Goal: Check status: Check status

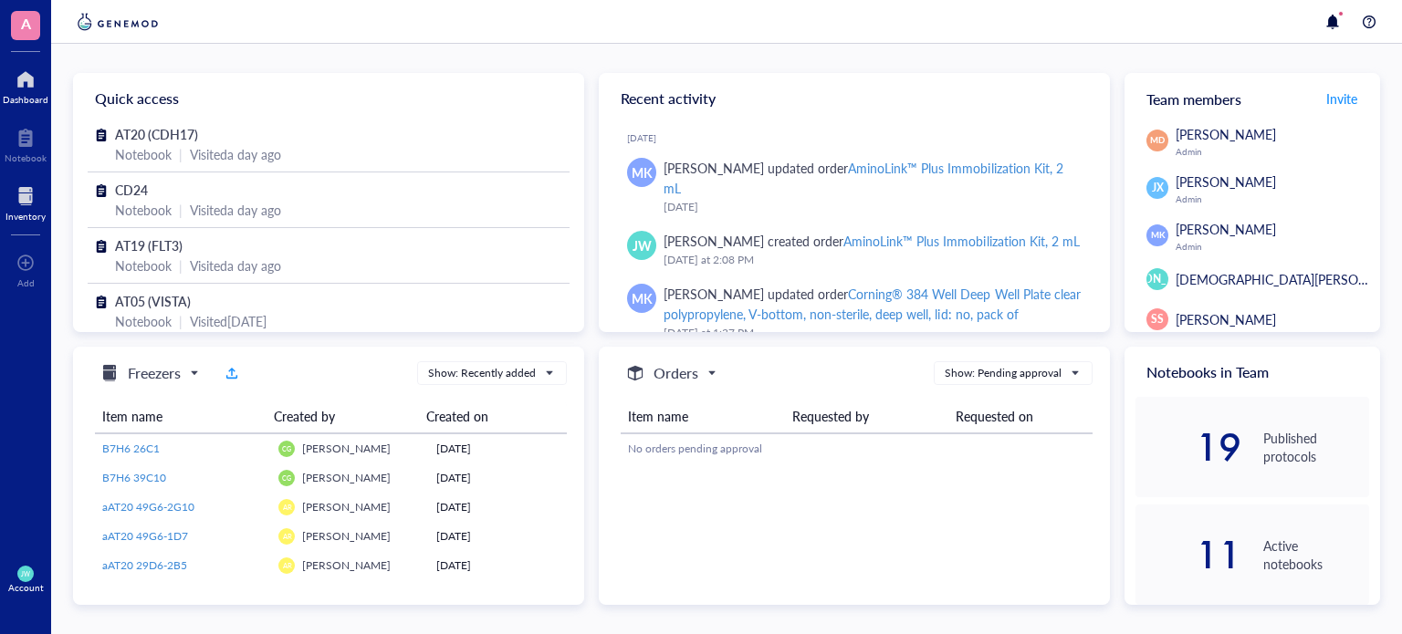
click at [3, 204] on div "Inventory" at bounding box center [25, 201] width 51 height 51
click at [0, 191] on div "Inventory" at bounding box center [25, 201] width 51 height 51
click at [0, 219] on div "Inventory" at bounding box center [25, 201] width 51 height 51
click at [21, 189] on div at bounding box center [25, 196] width 40 height 29
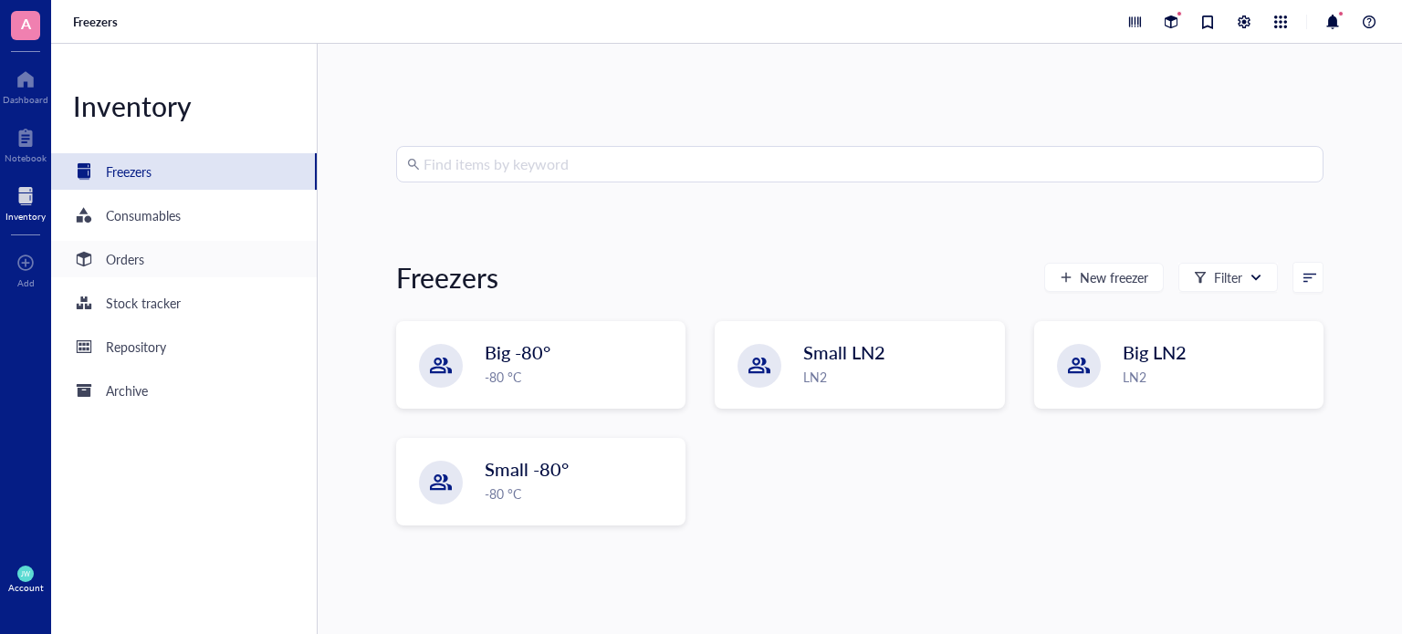
click at [144, 264] on div "Orders" at bounding box center [184, 259] width 266 height 37
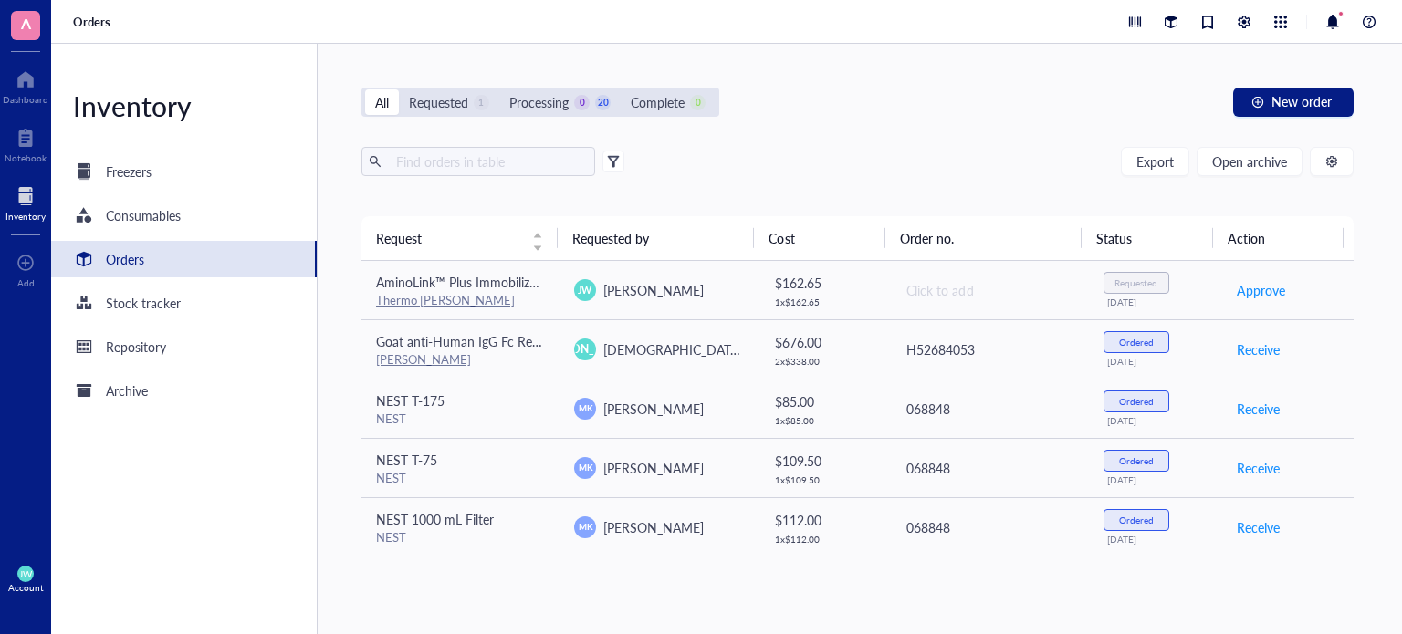
click at [694, 255] on th "Requested by" at bounding box center [656, 238] width 196 height 44
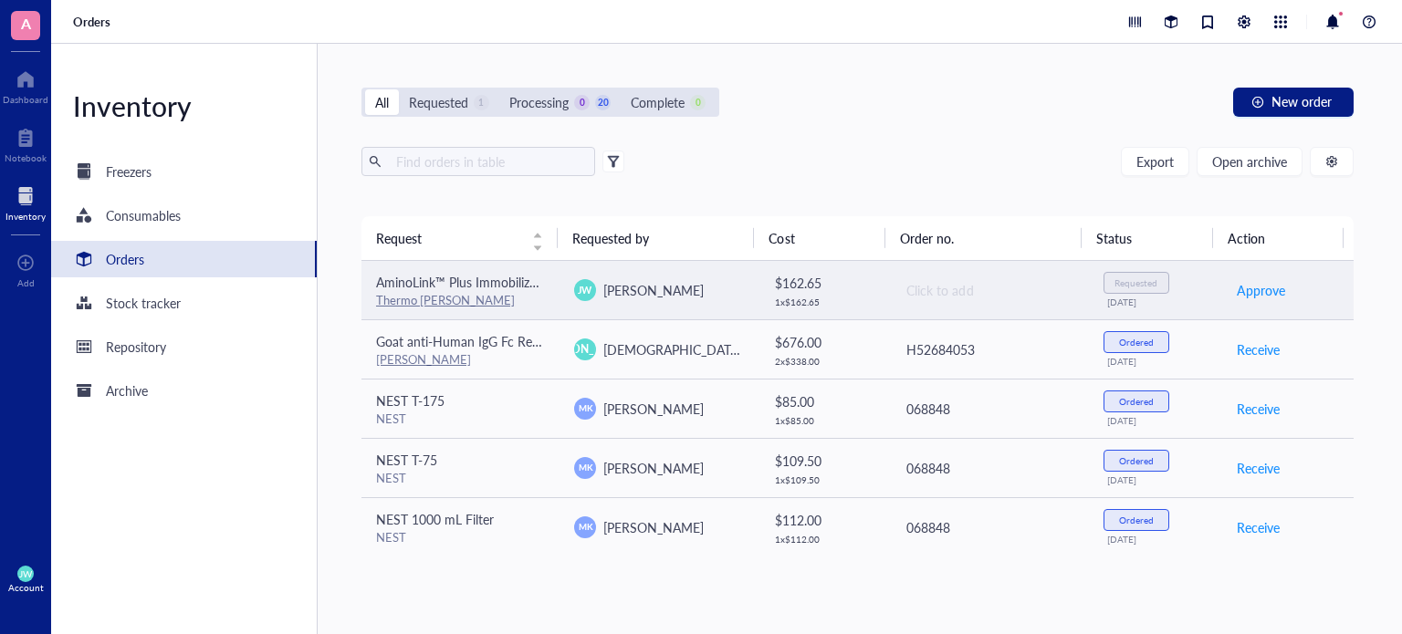
click at [691, 266] on td "JW Joshua Wick" at bounding box center [658, 290] width 198 height 59
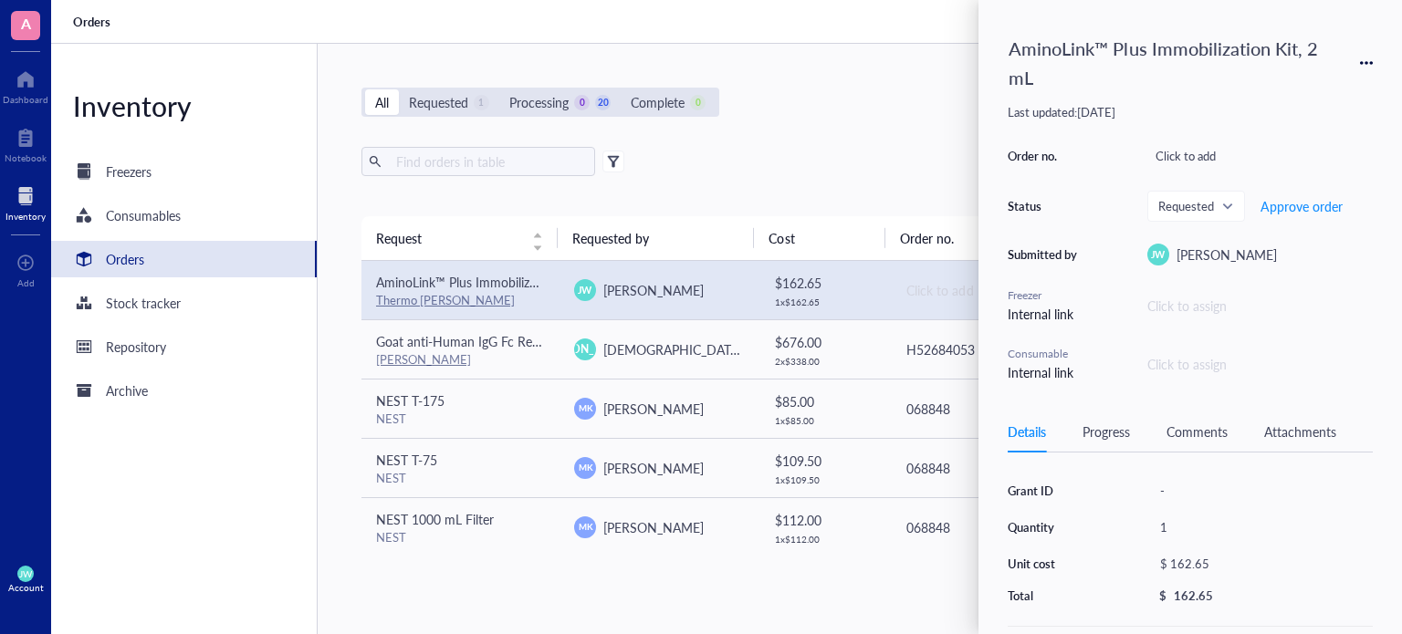
click at [869, 189] on div "Export Open archive Requester Requested on Source / Vendor Last updated" at bounding box center [857, 181] width 992 height 69
